Goal: Task Accomplishment & Management: Manage account settings

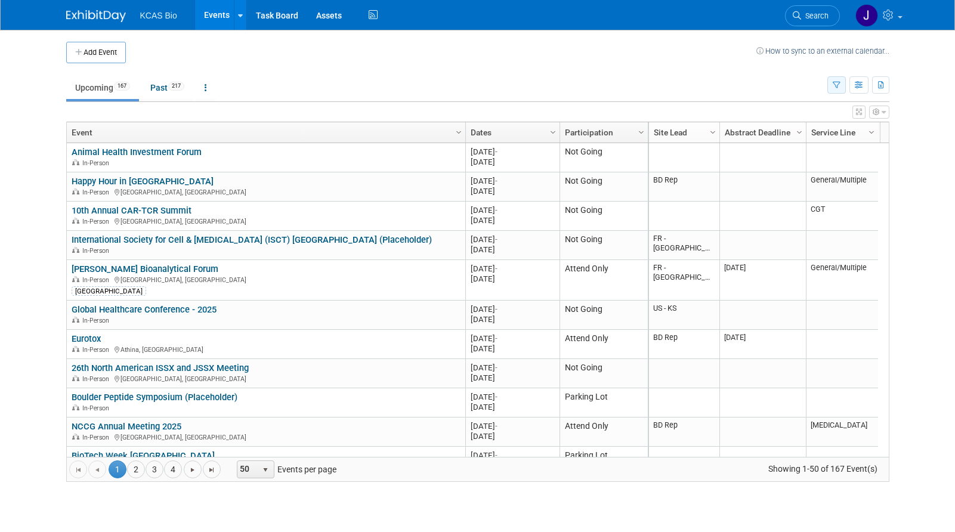
click at [834, 84] on icon "button" at bounding box center [837, 86] width 8 height 8
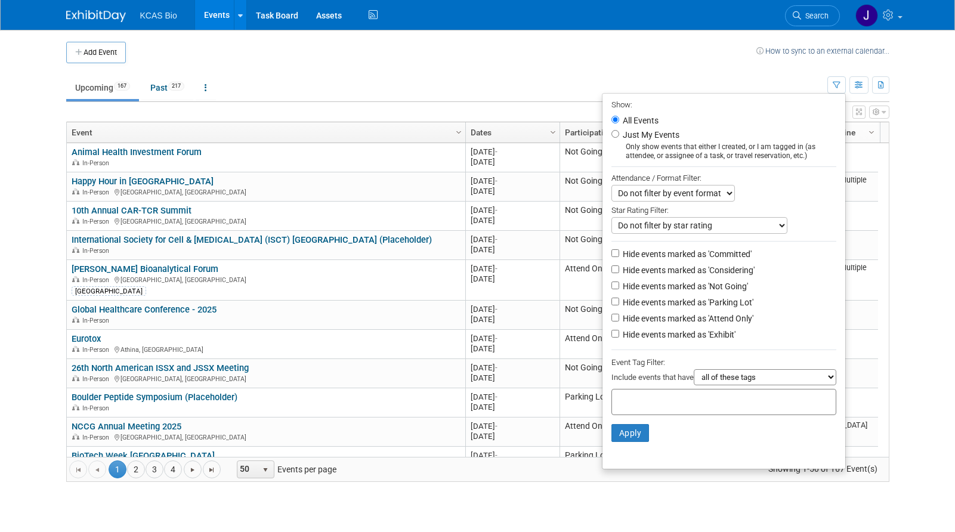
click at [611, 294] on li "Hide events marked as 'Not Going'" at bounding box center [724, 287] width 243 height 16
click at [612, 288] on input "Hide events marked as 'Not Going'" at bounding box center [616, 286] width 8 height 8
checkbox input "true"
click at [612, 306] on input "Hide events marked as 'Parking Lot'" at bounding box center [616, 302] width 8 height 8
checkbox input "true"
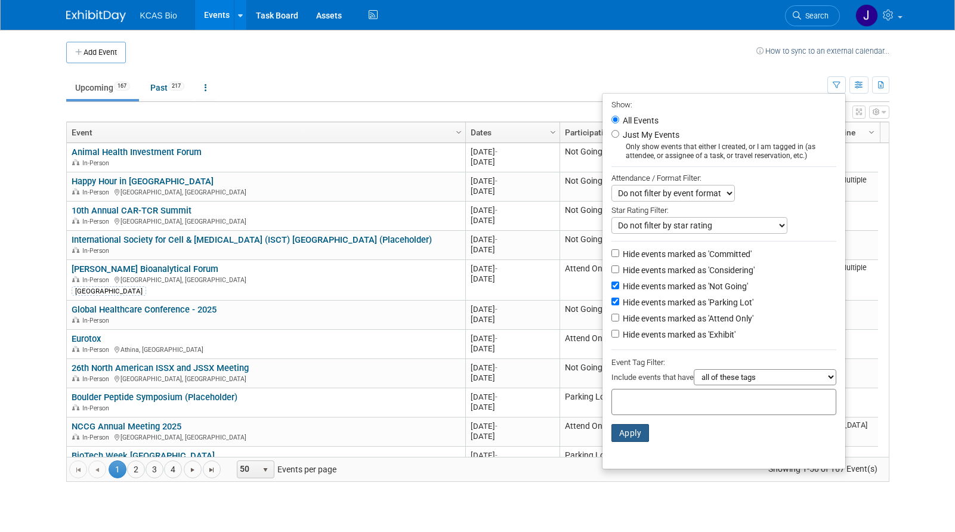
click at [619, 437] on button "Apply" at bounding box center [631, 433] width 38 height 18
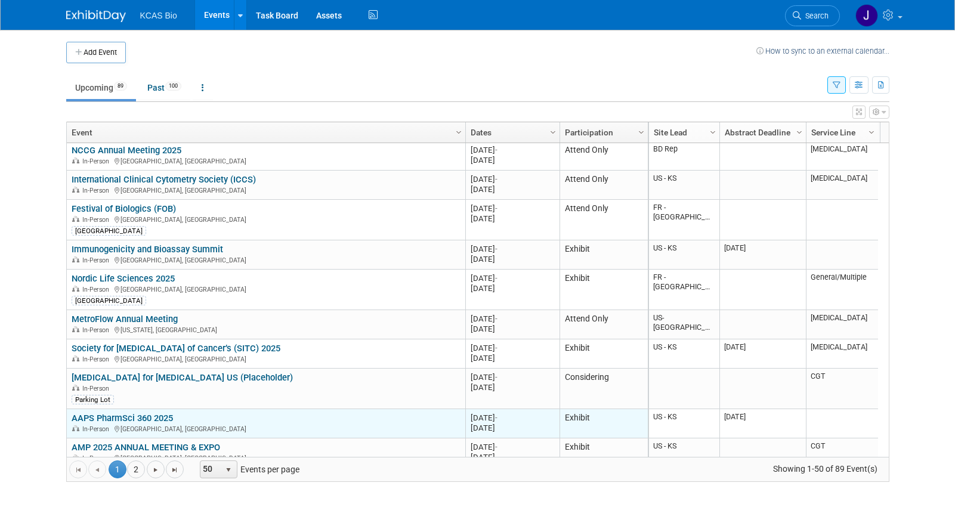
scroll to position [143, 0]
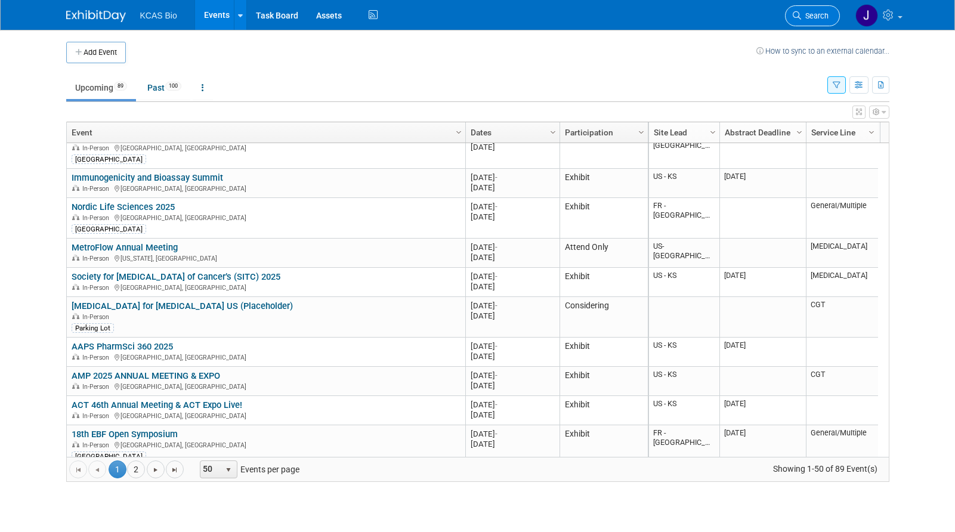
click at [818, 13] on span "Search" at bounding box center [814, 15] width 27 height 9
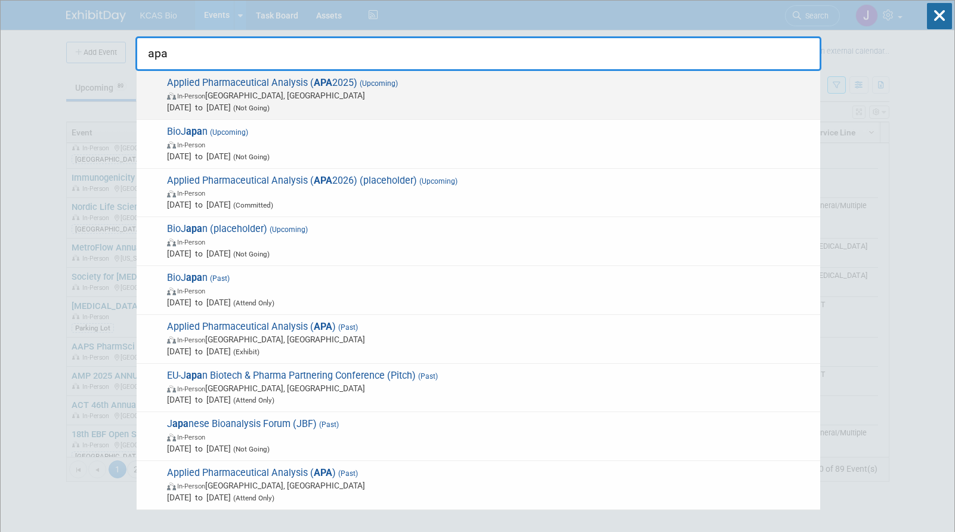
type input "apa"
click at [436, 87] on span "Applied Pharmaceutical Analysis ( APA 2025) (Upcoming) In-Person [GEOGRAPHIC_DA…" at bounding box center [489, 95] width 651 height 36
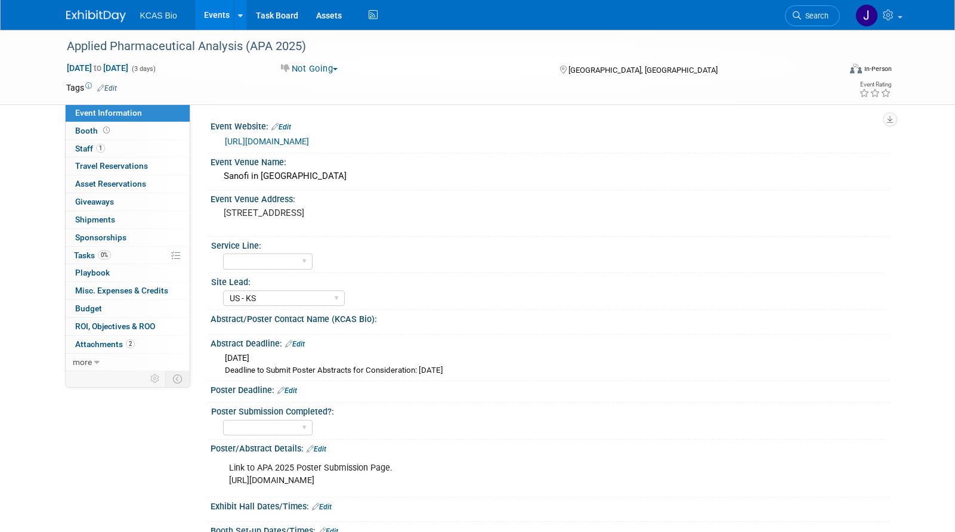
select select "US - KS"
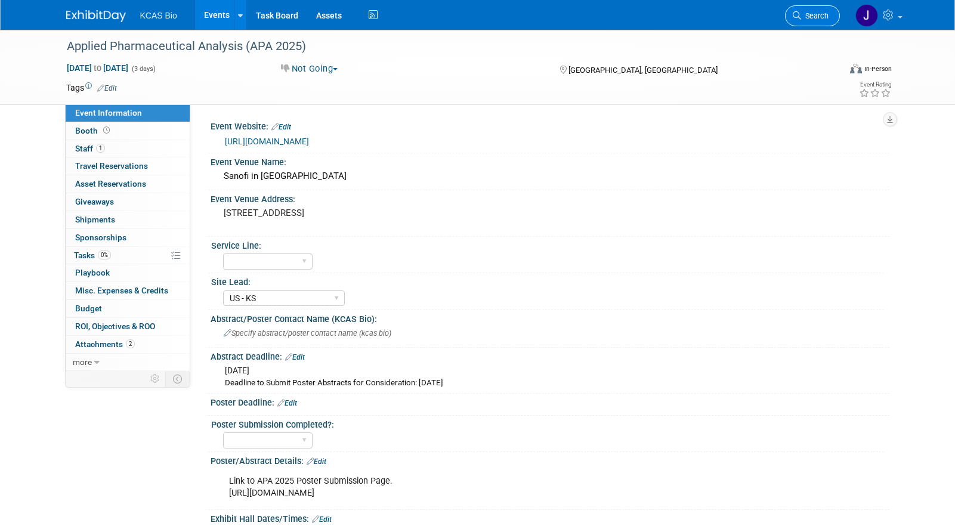
click at [809, 13] on span "Search" at bounding box center [814, 15] width 27 height 9
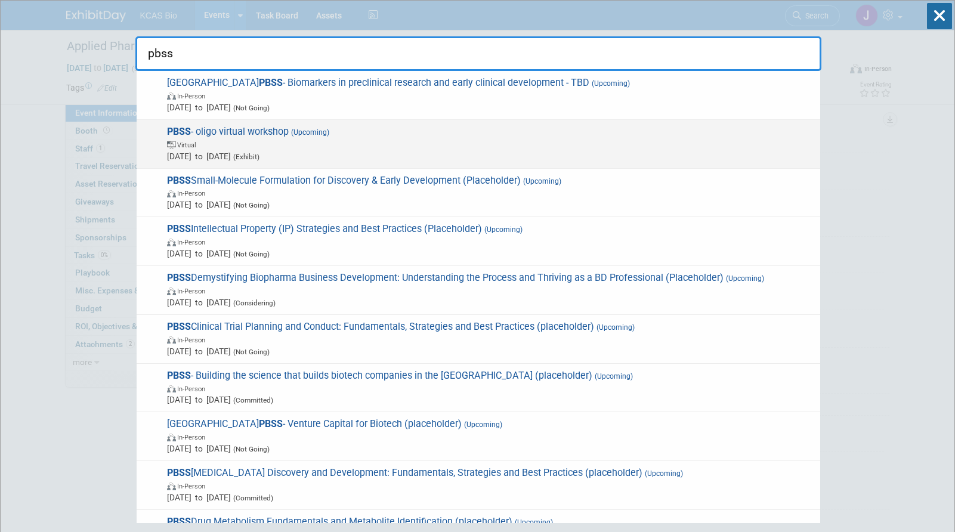
type input "pbss"
click at [319, 141] on span "Virtual" at bounding box center [490, 144] width 647 height 12
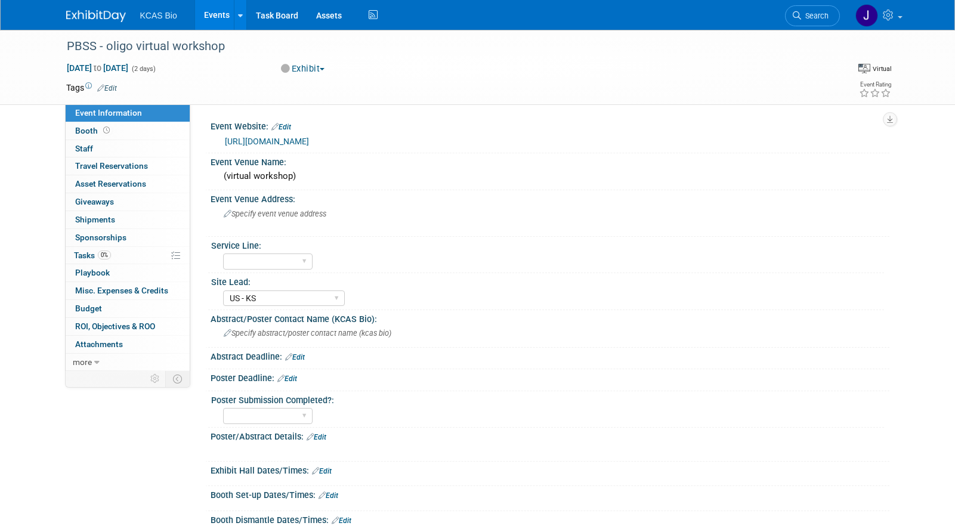
select select "US - KS"
click at [97, 147] on link "0 Staff 0" at bounding box center [128, 148] width 124 height 17
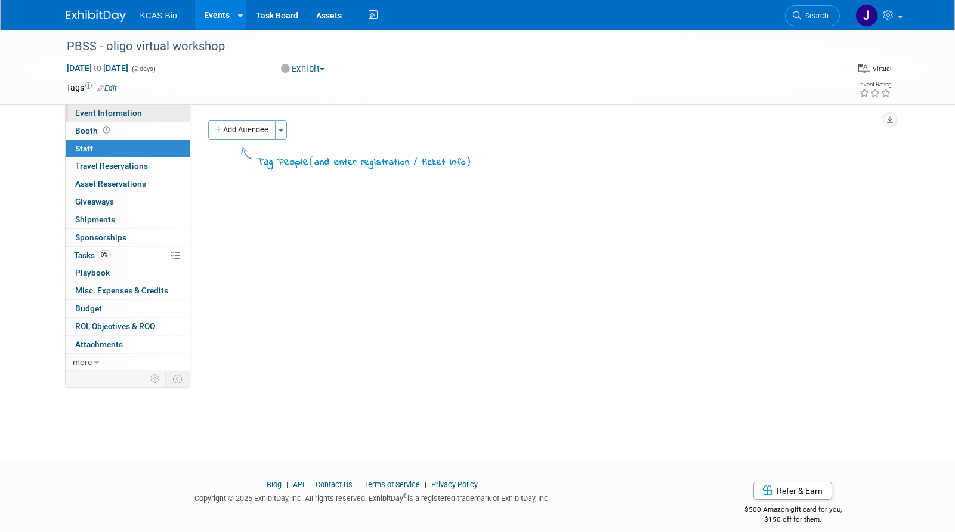
click at [119, 110] on span "Event Information" at bounding box center [108, 113] width 67 height 10
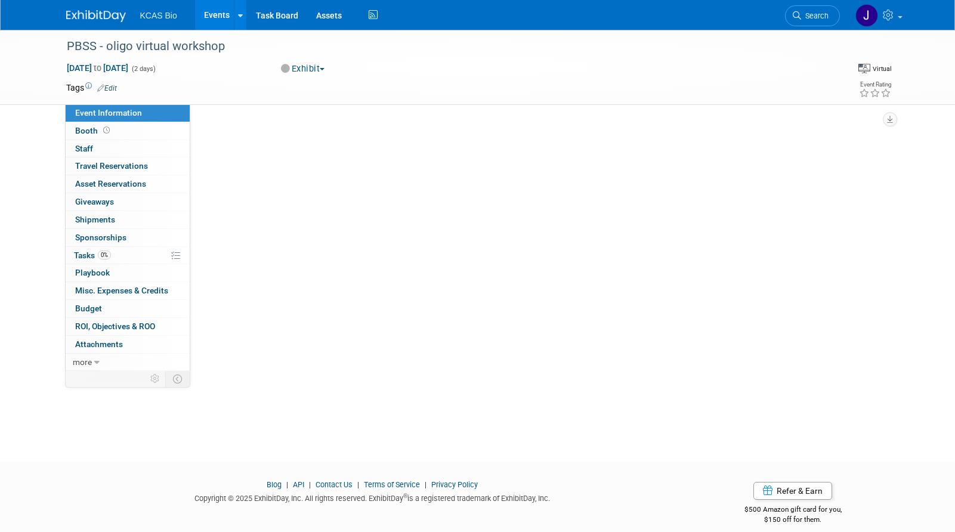
select select "US - KS"
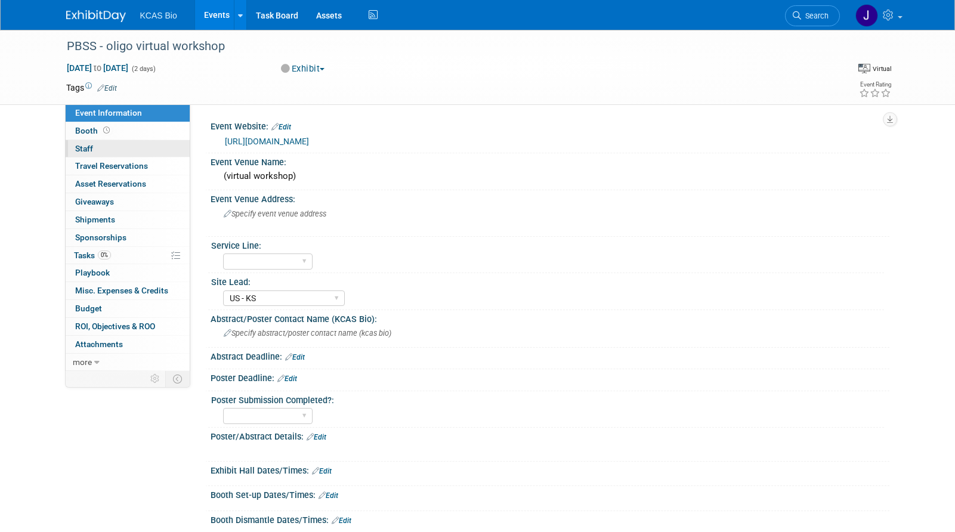
click at [85, 147] on span "Staff 0" at bounding box center [84, 149] width 18 height 10
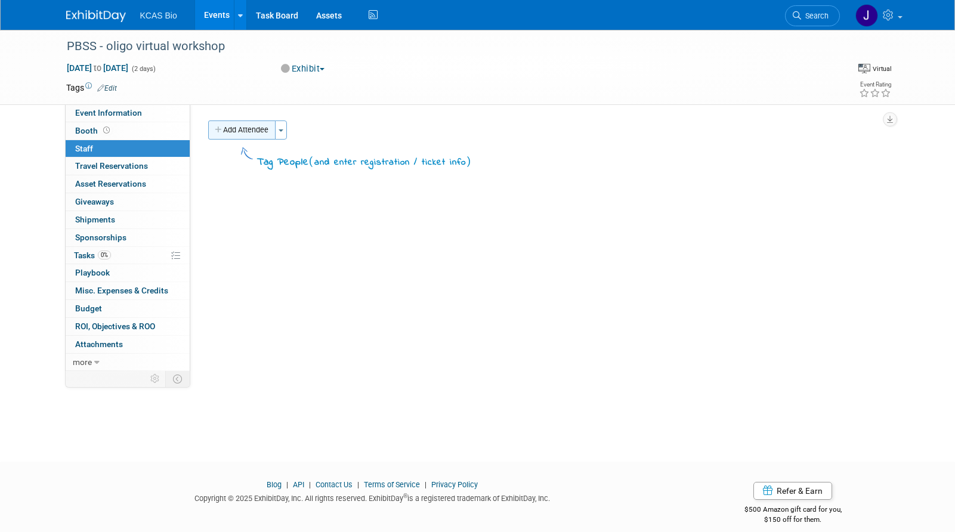
click at [235, 133] on button "Add Attendee" at bounding box center [241, 130] width 67 height 19
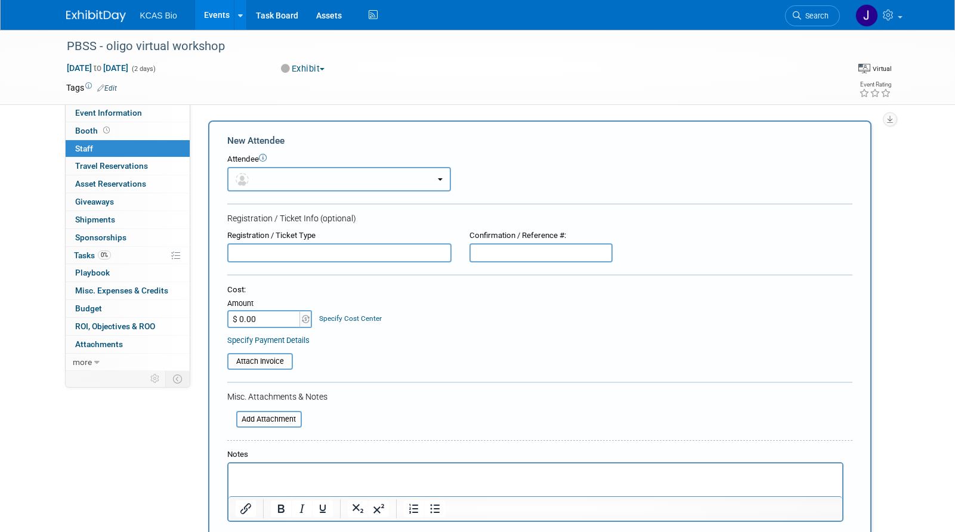
click at [252, 180] on span "button" at bounding box center [244, 179] width 17 height 10
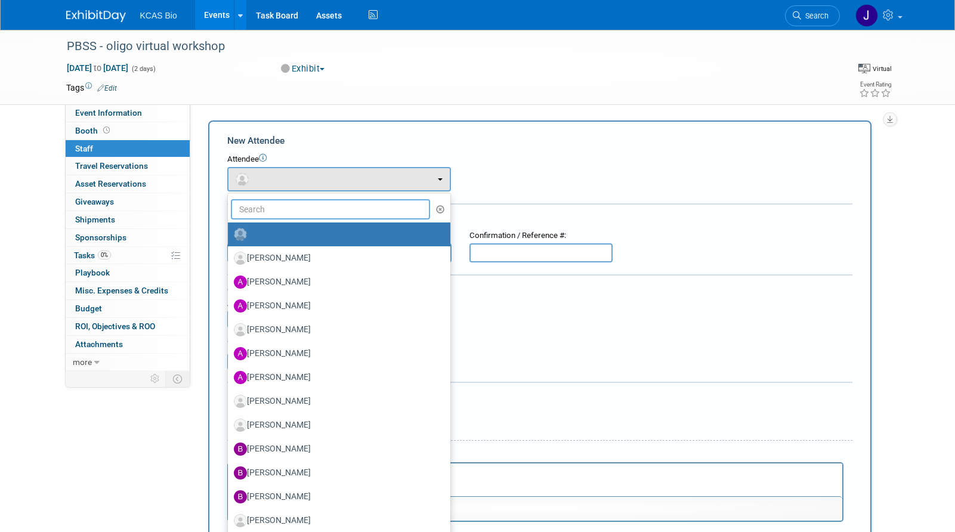
click at [270, 206] on input "text" at bounding box center [331, 209] width 200 height 20
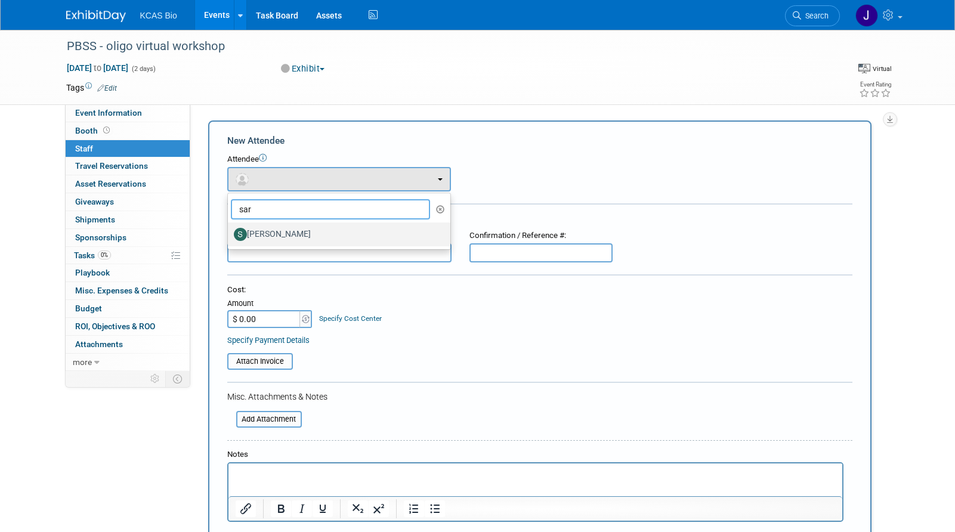
type input "sar"
click at [303, 236] on label "Sara Herrmann" at bounding box center [336, 234] width 205 height 19
click at [230, 236] on input "Sara Herrmann" at bounding box center [226, 233] width 8 height 8
select select "2a04c844-f90c-4743-afdf-786e67415ac6"
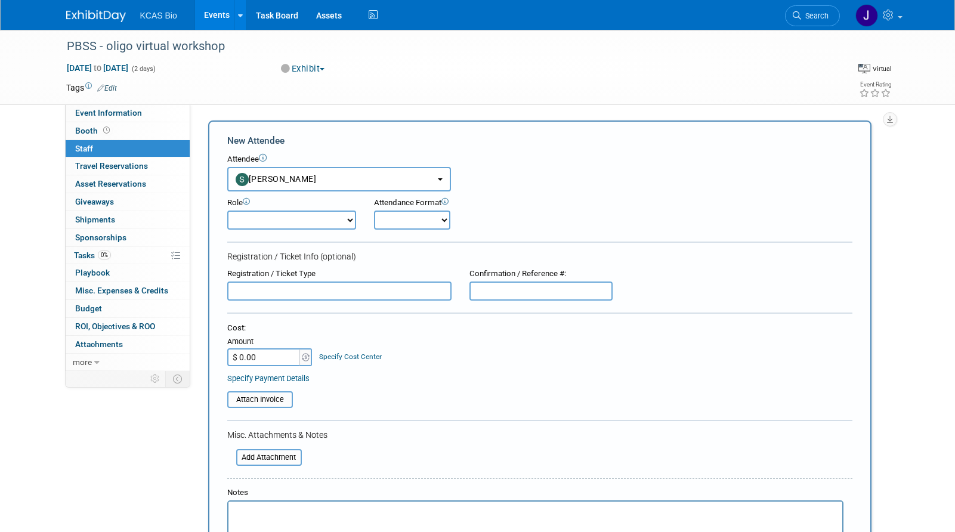
click at [322, 221] on select "Demonstrator Host Planner Presenter Sales Representative Set-up/Dismantle Crew …" at bounding box center [291, 220] width 129 height 19
click at [568, 166] on div "Attendee <img src="https://www.exhibitday.com/Images/Unassigned-User-Icon.png" …" at bounding box center [539, 173] width 625 height 38
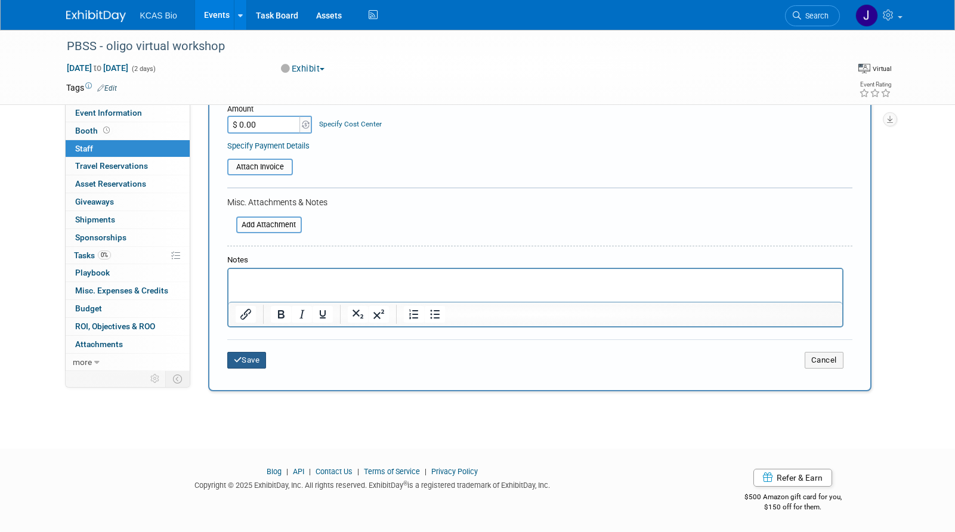
click at [249, 360] on button "Save" at bounding box center [246, 360] width 39 height 17
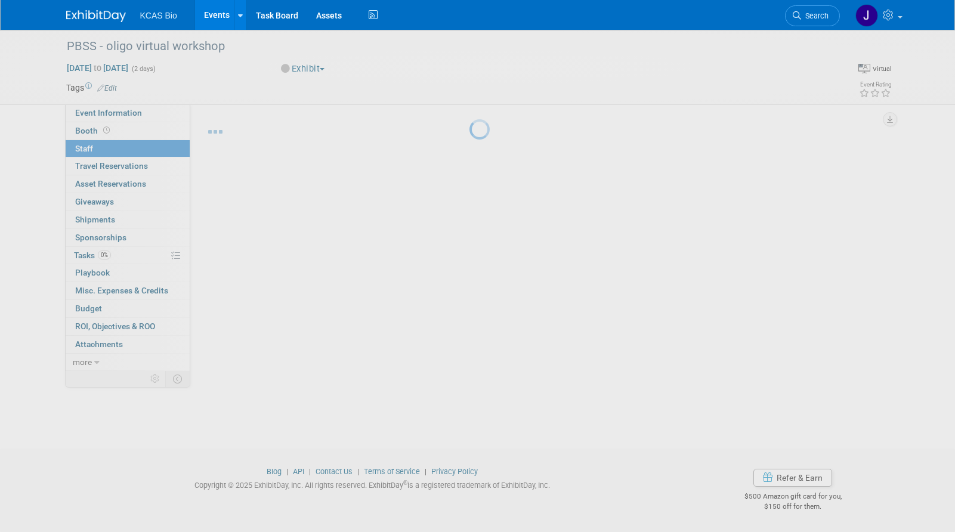
scroll to position [13, 0]
